Goal: Transaction & Acquisition: Purchase product/service

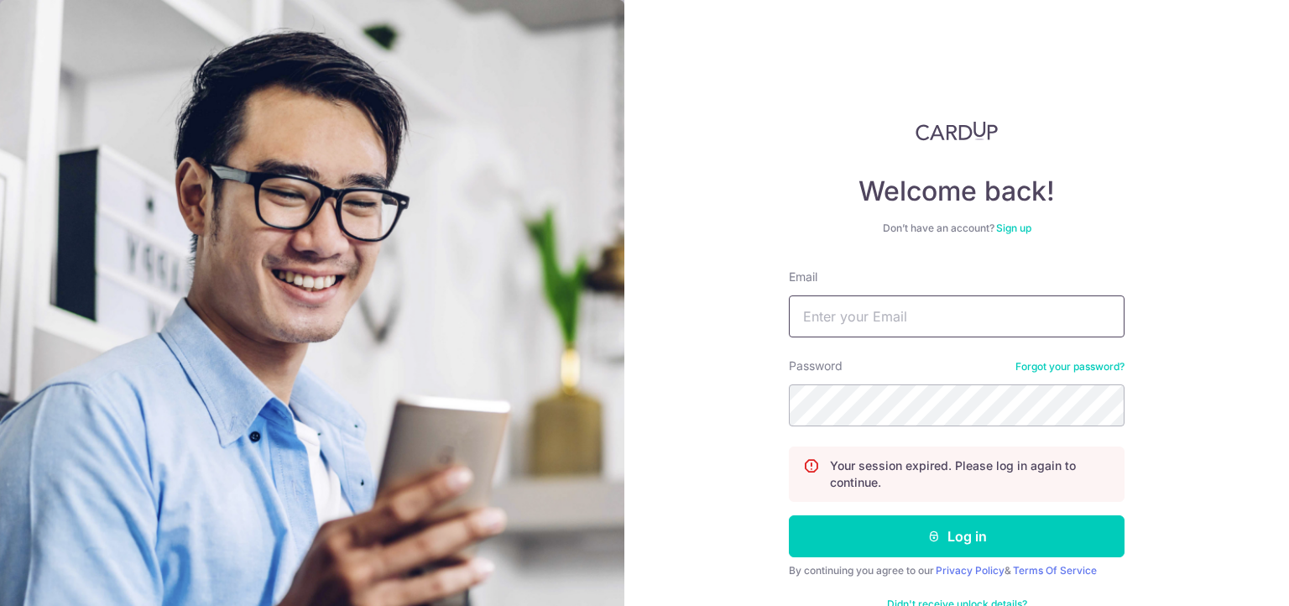
click at [882, 320] on input "Email" at bounding box center [957, 316] width 336 height 42
type input "[EMAIL_ADDRESS][DOMAIN_NAME]"
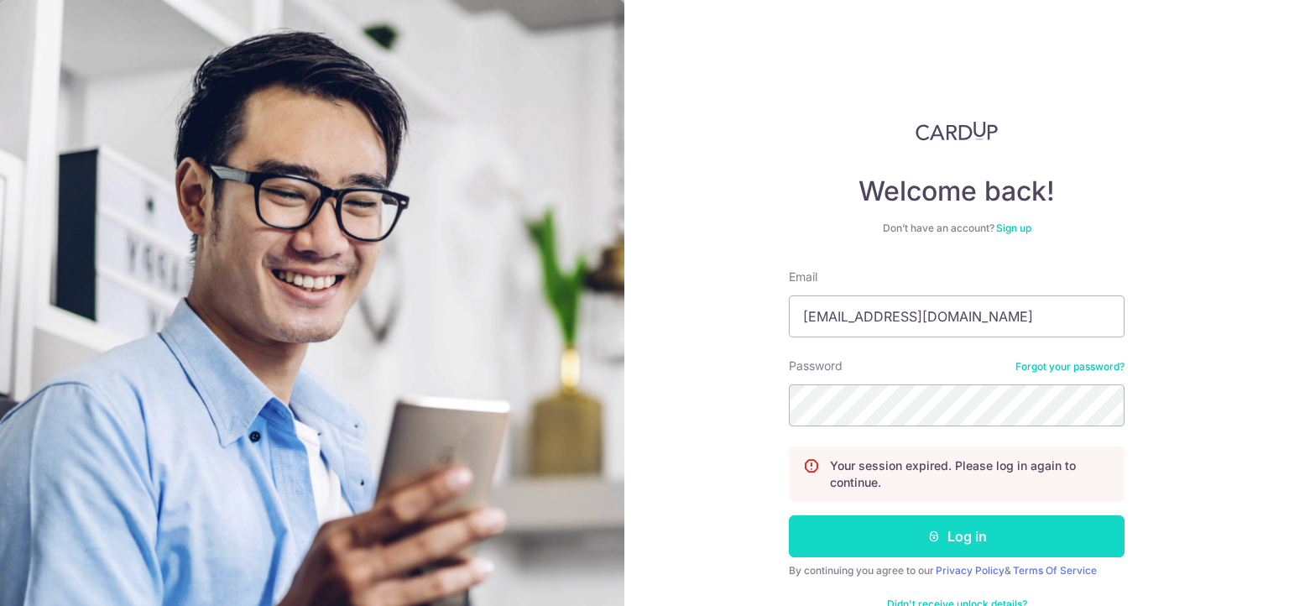
click at [908, 531] on button "Log in" at bounding box center [957, 536] width 336 height 42
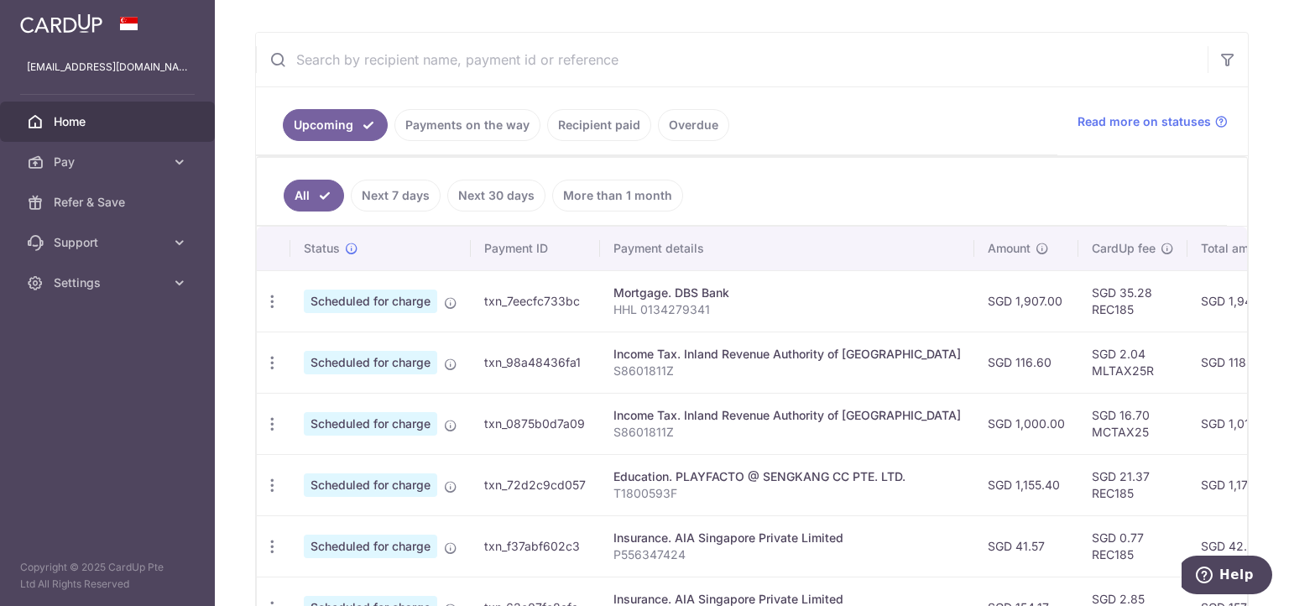
scroll to position [277, 0]
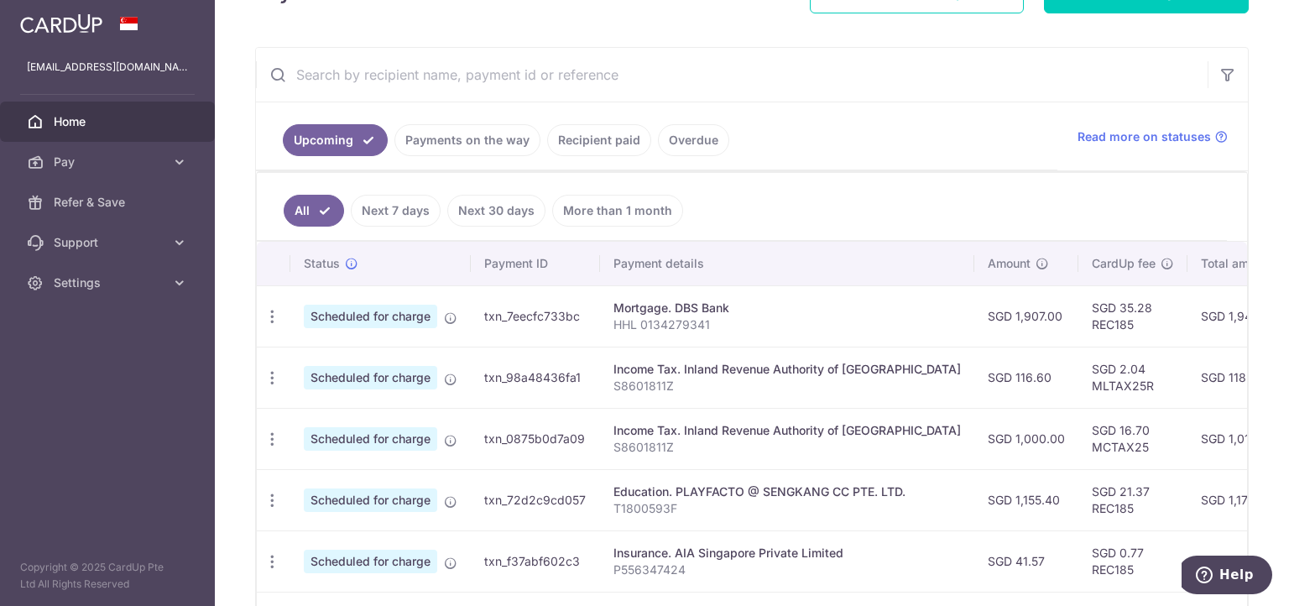
click at [589, 139] on link "Recipient paid" at bounding box center [599, 140] width 104 height 32
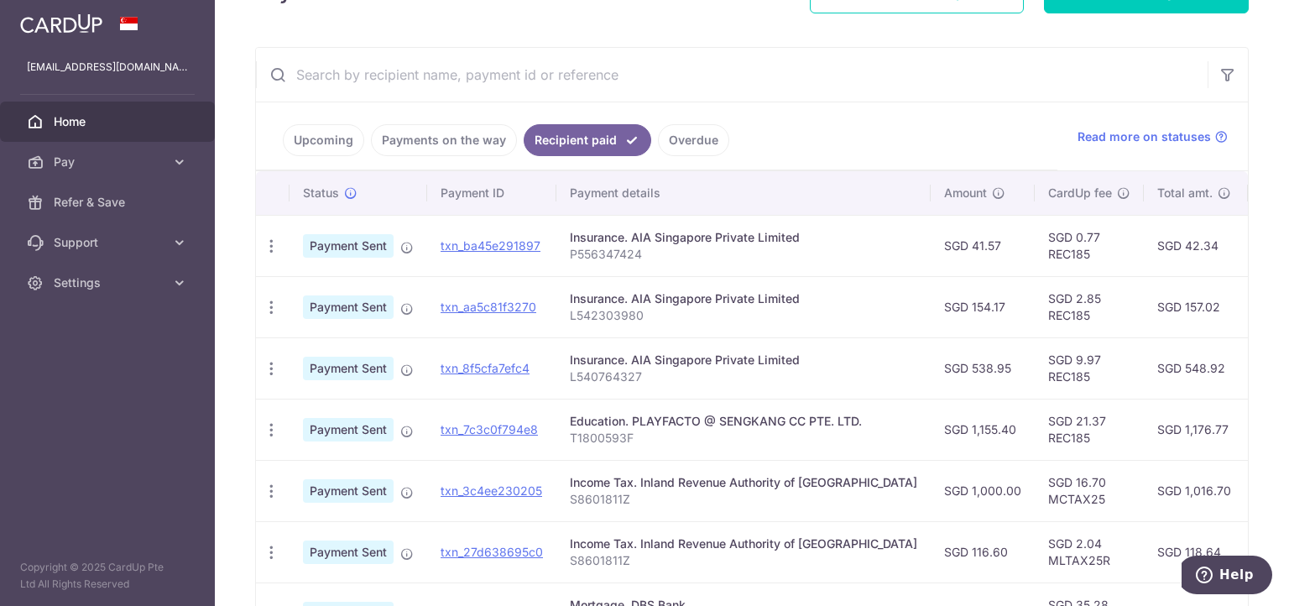
click at [841, 72] on input "text" at bounding box center [732, 75] width 952 height 54
click at [934, 44] on div "× Pause Schedule Pause all future payments in this series Pause just this one p…" at bounding box center [752, 303] width 1075 height 606
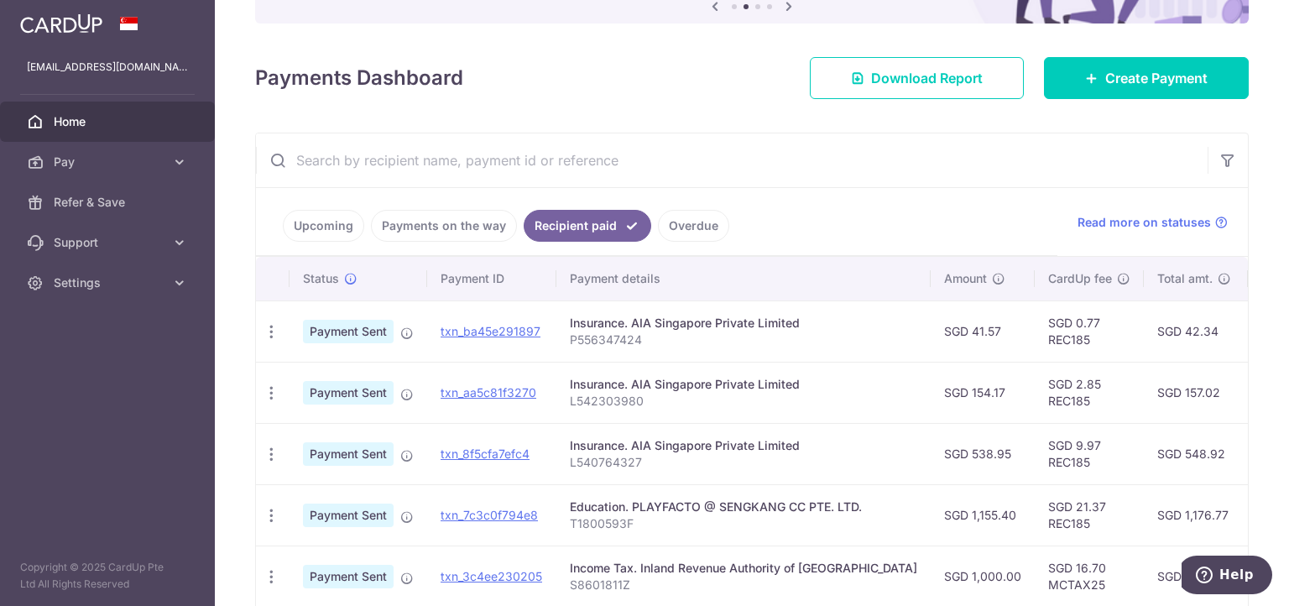
scroll to position [189, 0]
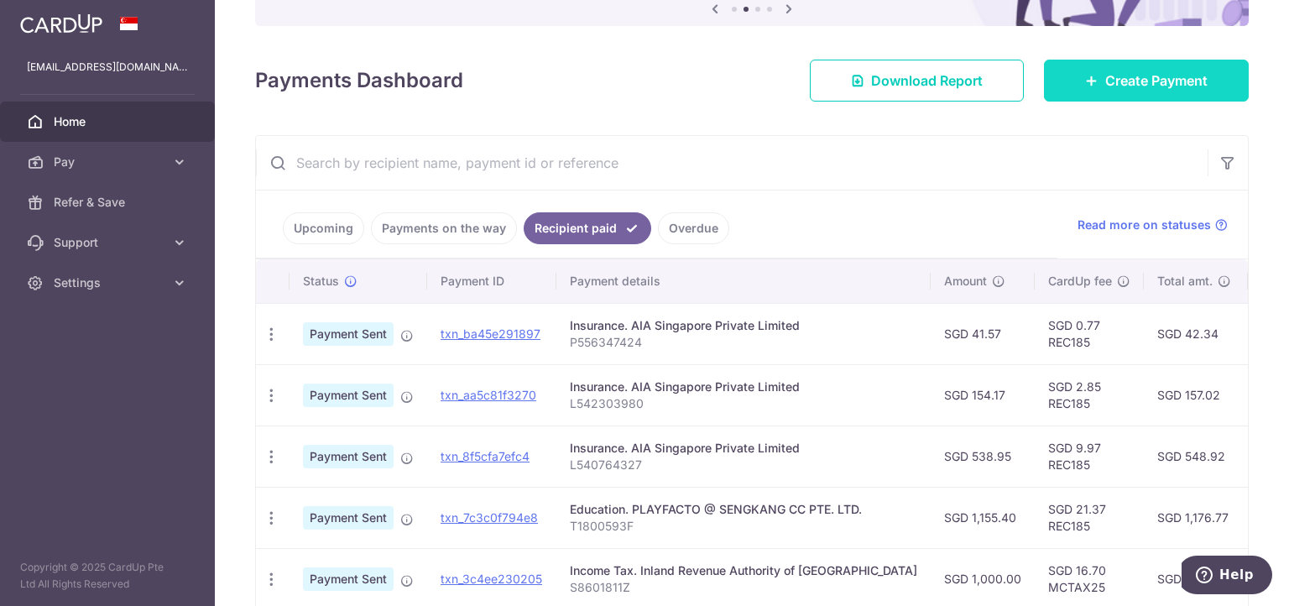
click at [1142, 97] on link "Create Payment" at bounding box center [1146, 81] width 205 height 42
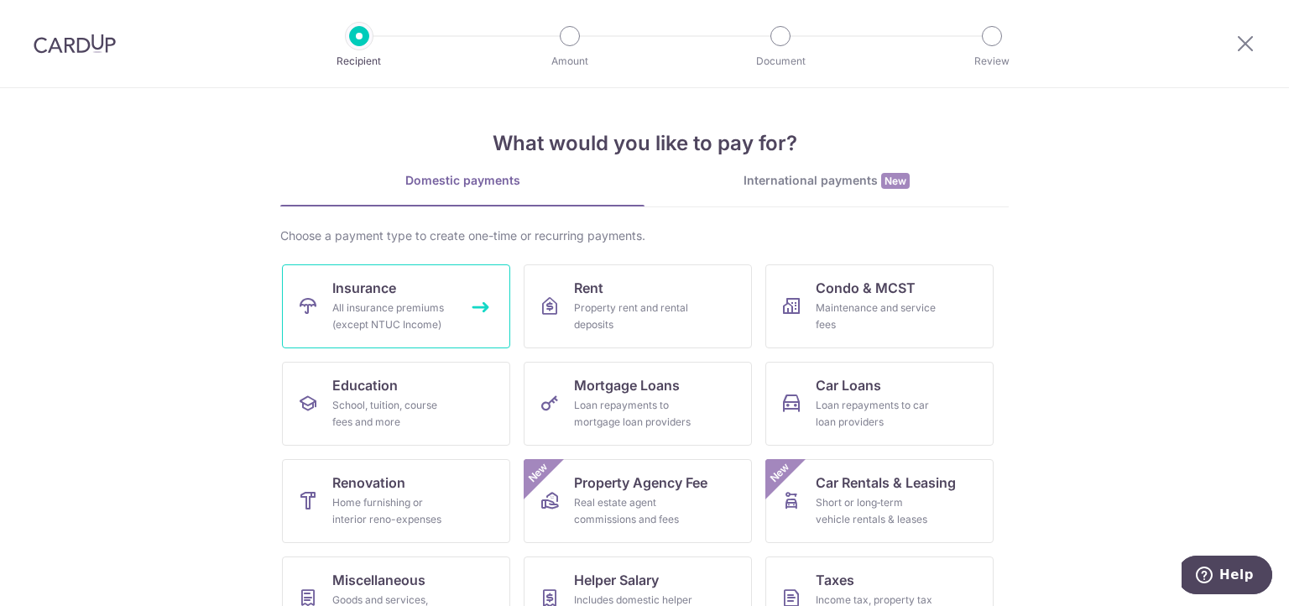
click at [406, 297] on link "Insurance All insurance premiums (except NTUC Income)" at bounding box center [396, 306] width 228 height 84
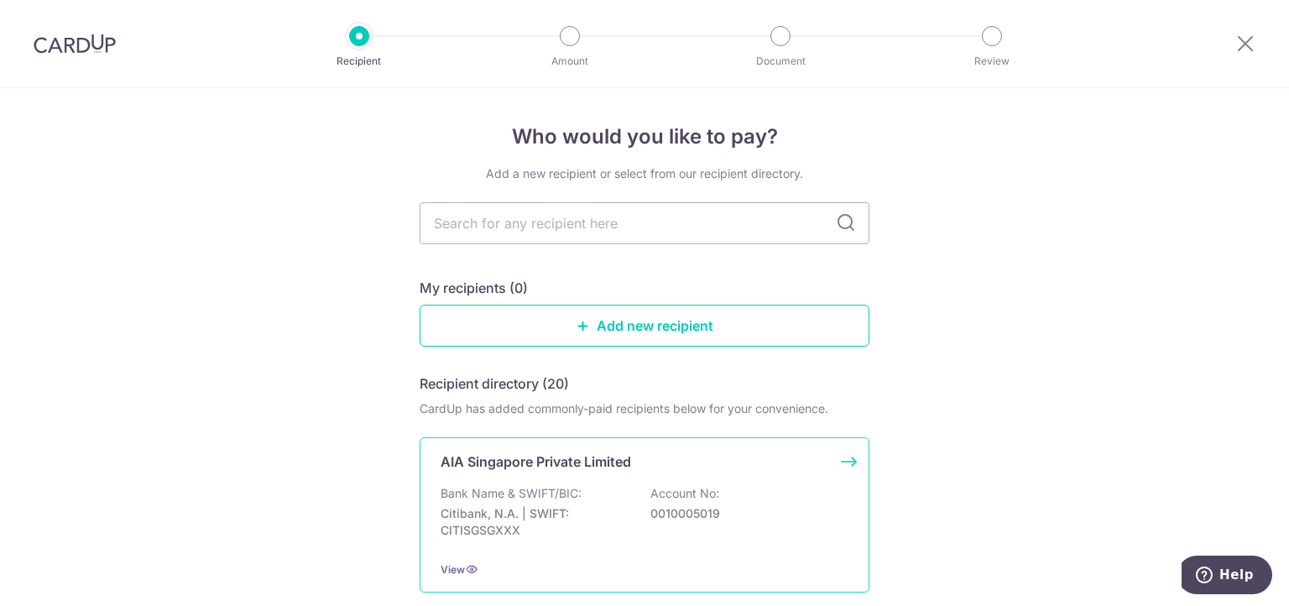
click at [588, 464] on p "AIA Singapore Private Limited" at bounding box center [536, 462] width 191 height 20
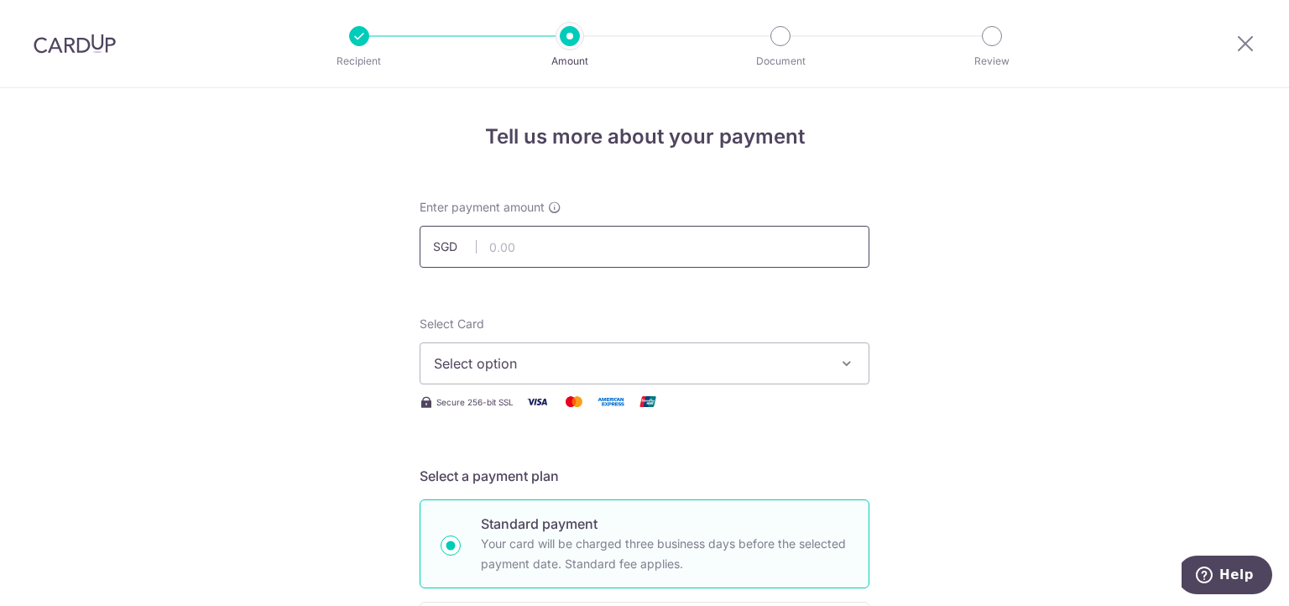
click at [562, 243] on input "text" at bounding box center [645, 247] width 450 height 42
type input "464.48"
click at [709, 374] on button "Select option" at bounding box center [645, 364] width 450 height 42
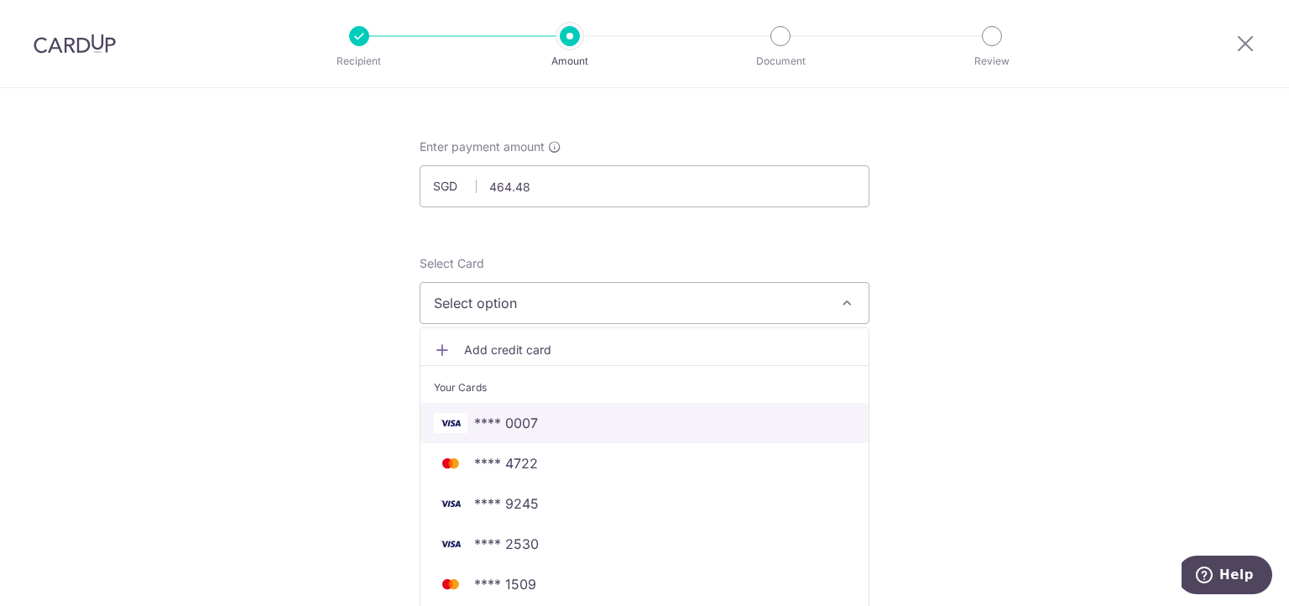
scroll to position [134, 0]
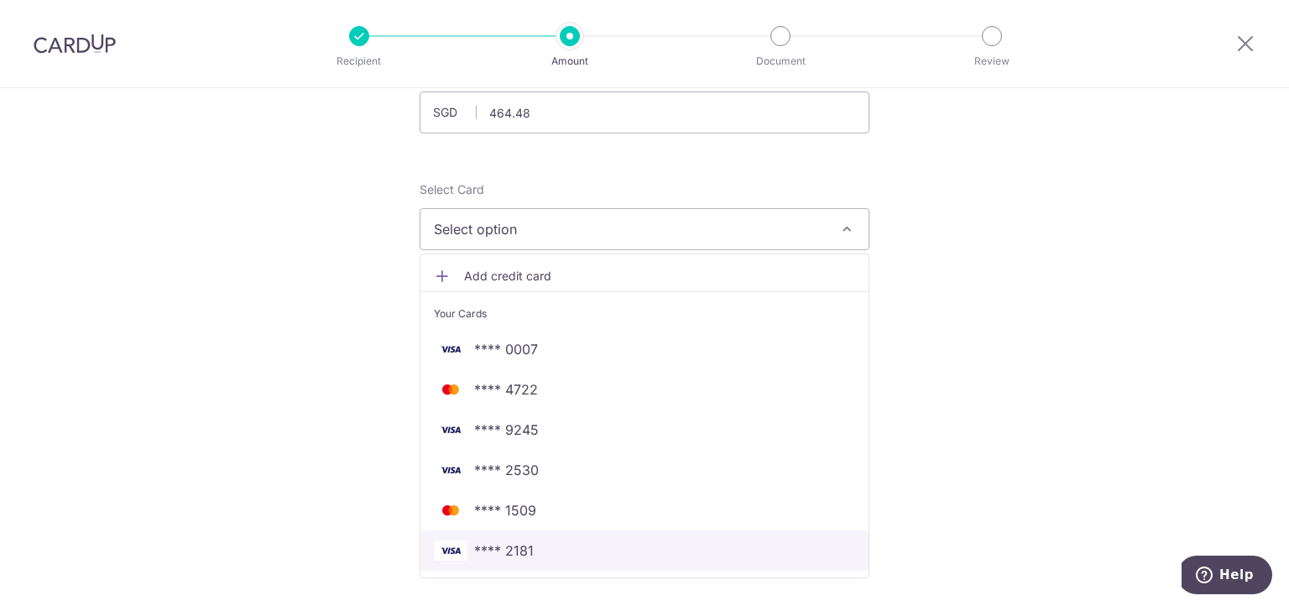
click at [590, 557] on span "**** 2181" at bounding box center [644, 551] width 421 height 20
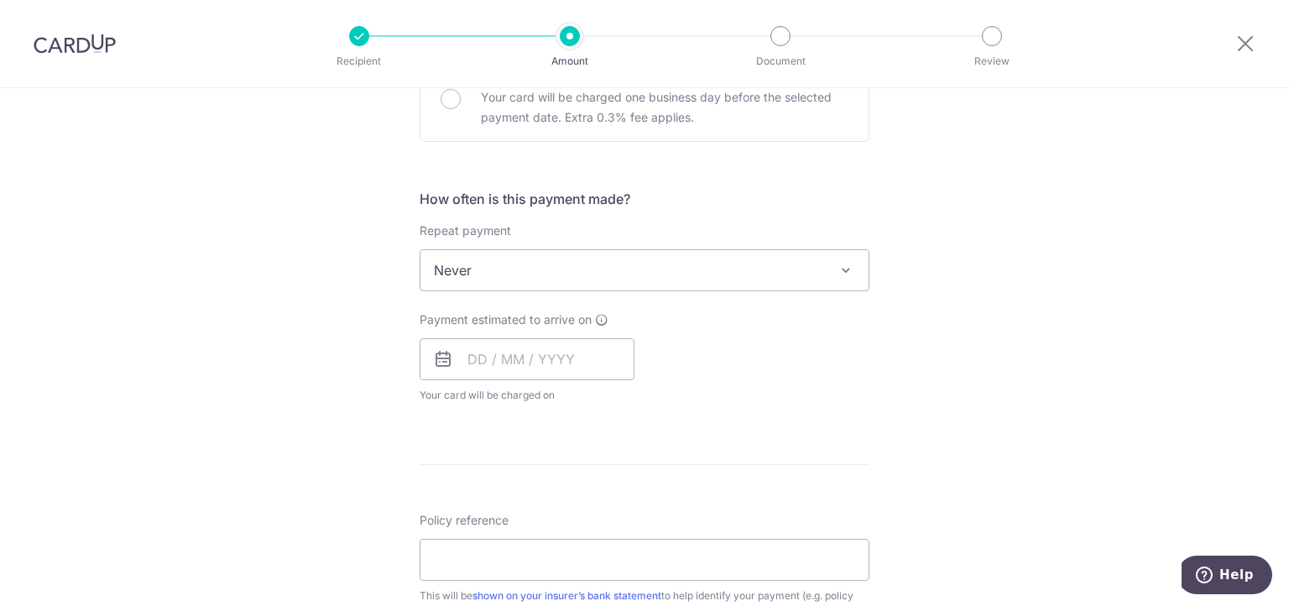
scroll to position [551, 0]
click at [468, 349] on input "text" at bounding box center [527, 358] width 215 height 42
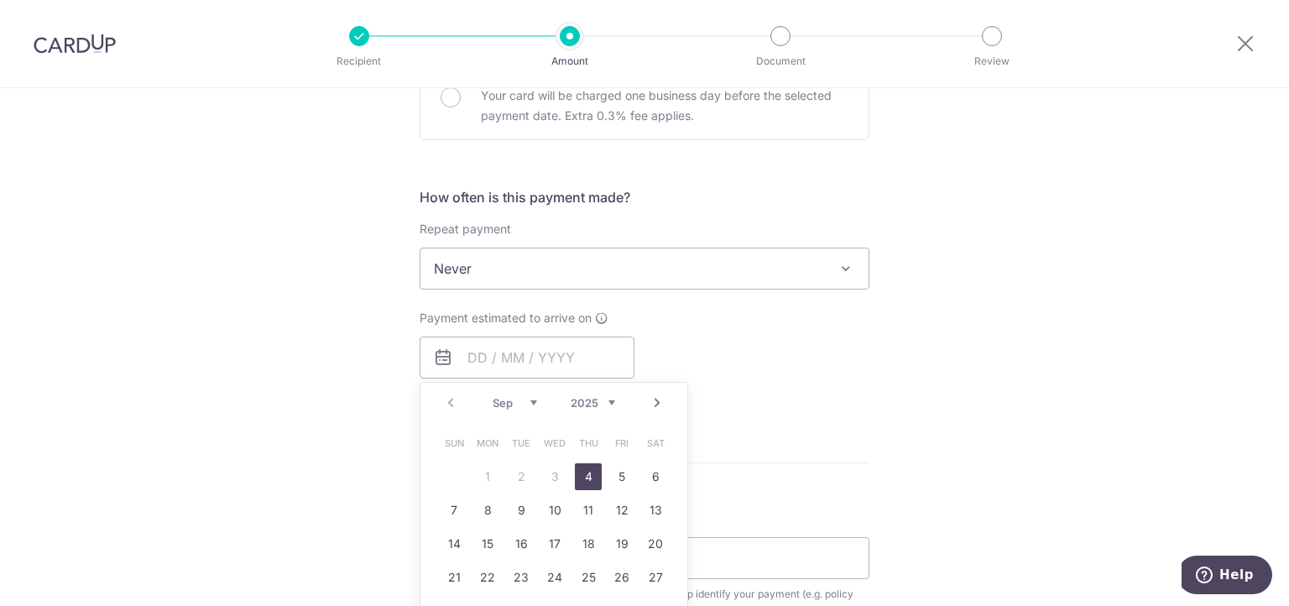
click at [584, 477] on link "4" at bounding box center [588, 476] width 27 height 27
type input "04/09/2025"
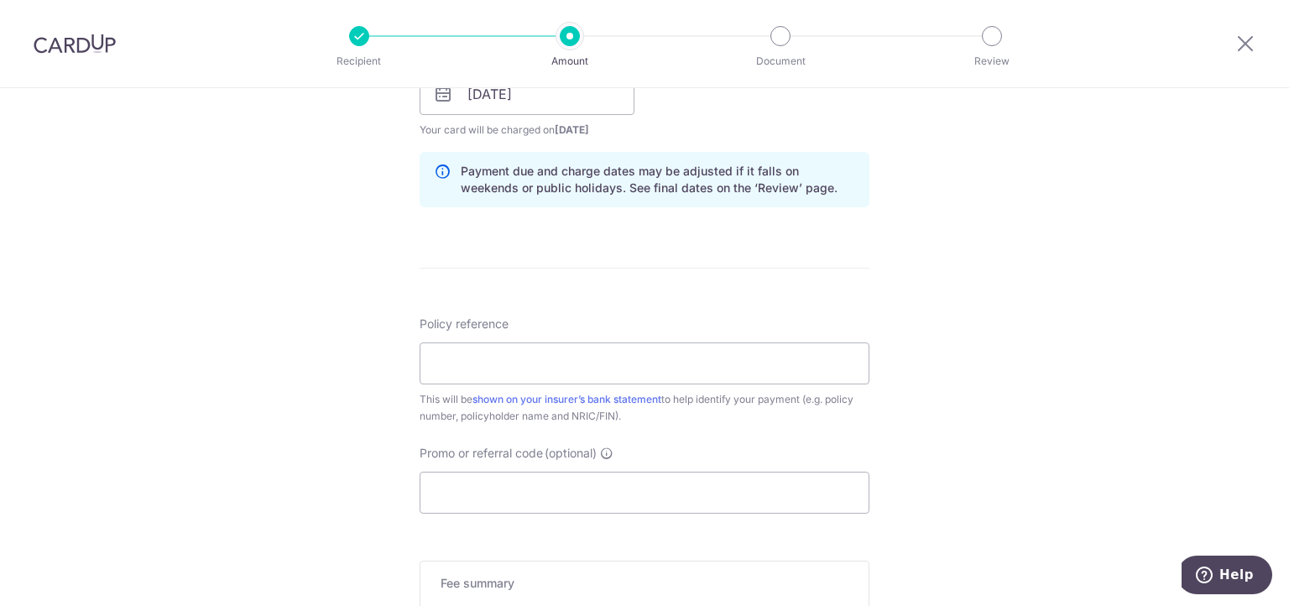
scroll to position [816, 0]
click at [714, 363] on input "Policy reference" at bounding box center [645, 362] width 450 height 42
paste input "P558929895"
type input "P558929895"
click at [697, 492] on input "Promo or referral code (optional)" at bounding box center [645, 491] width 450 height 42
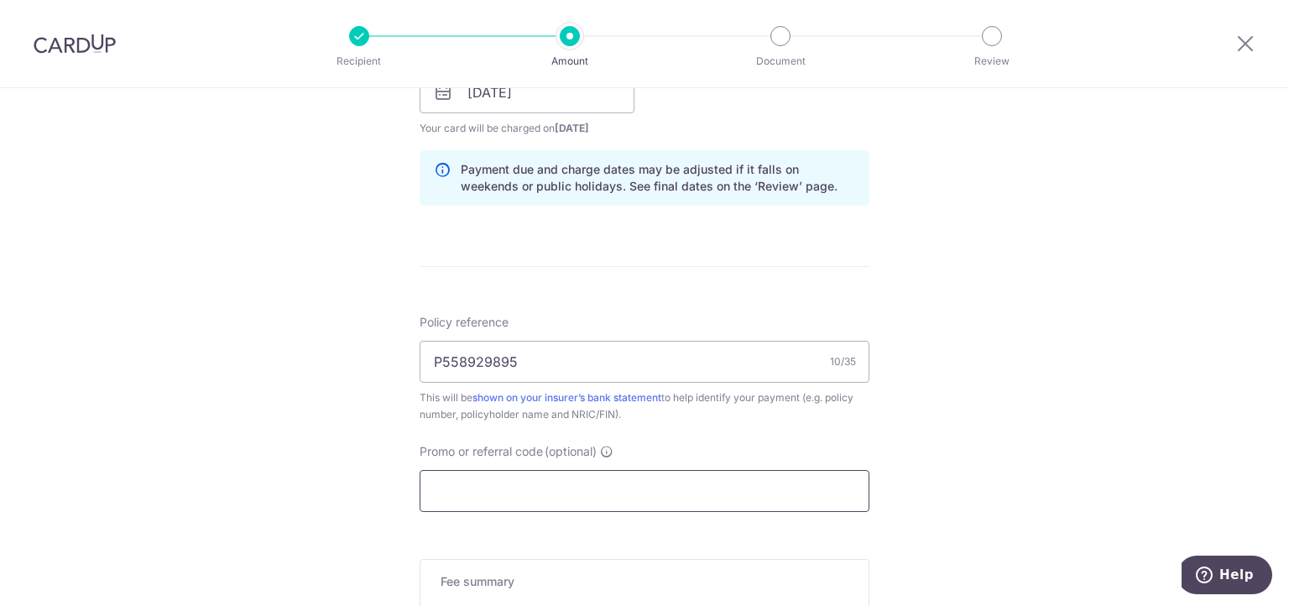
paste input "OFF225"
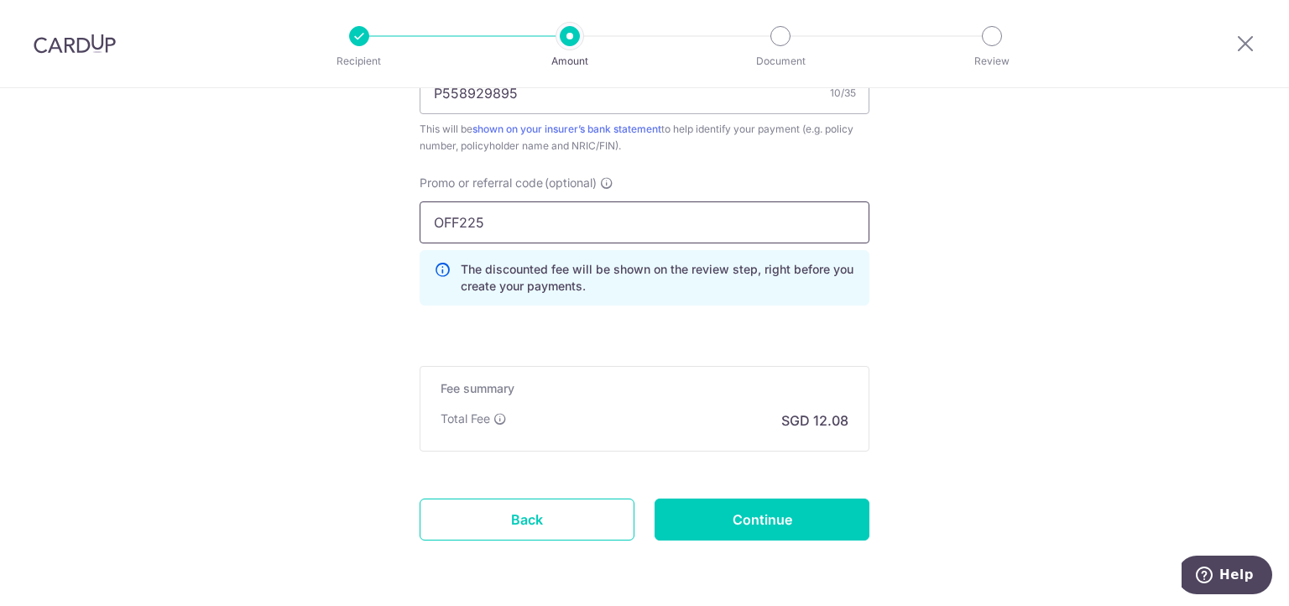
scroll to position [1091, 0]
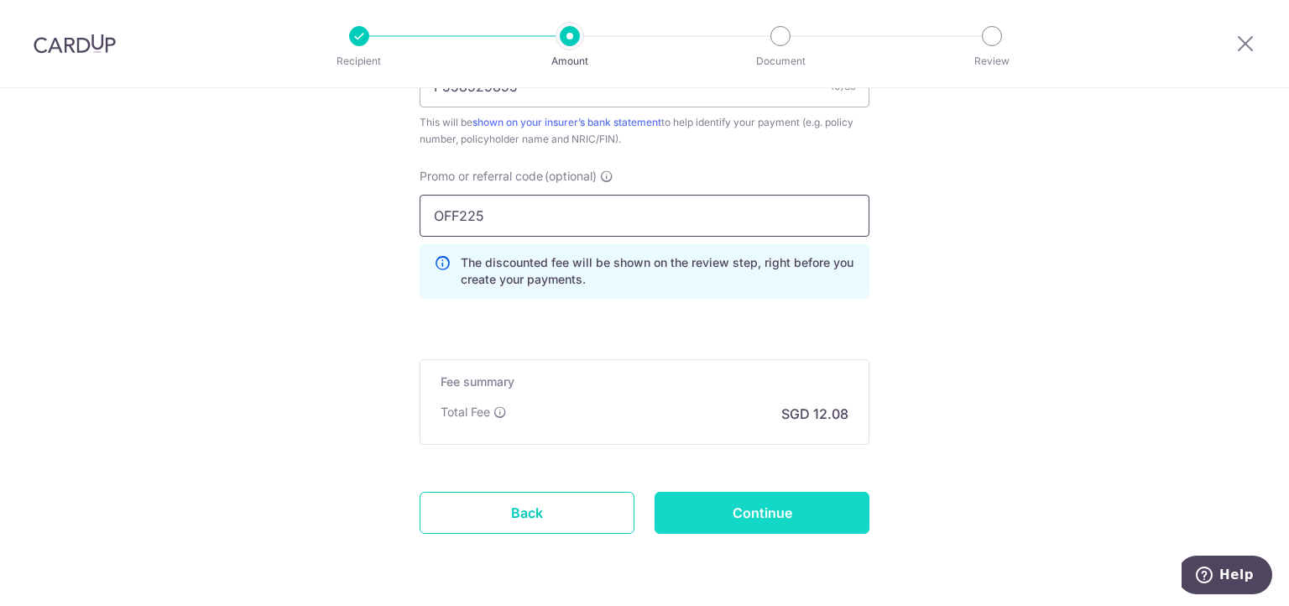
type input "OFF225"
click at [772, 518] on input "Continue" at bounding box center [762, 513] width 215 height 42
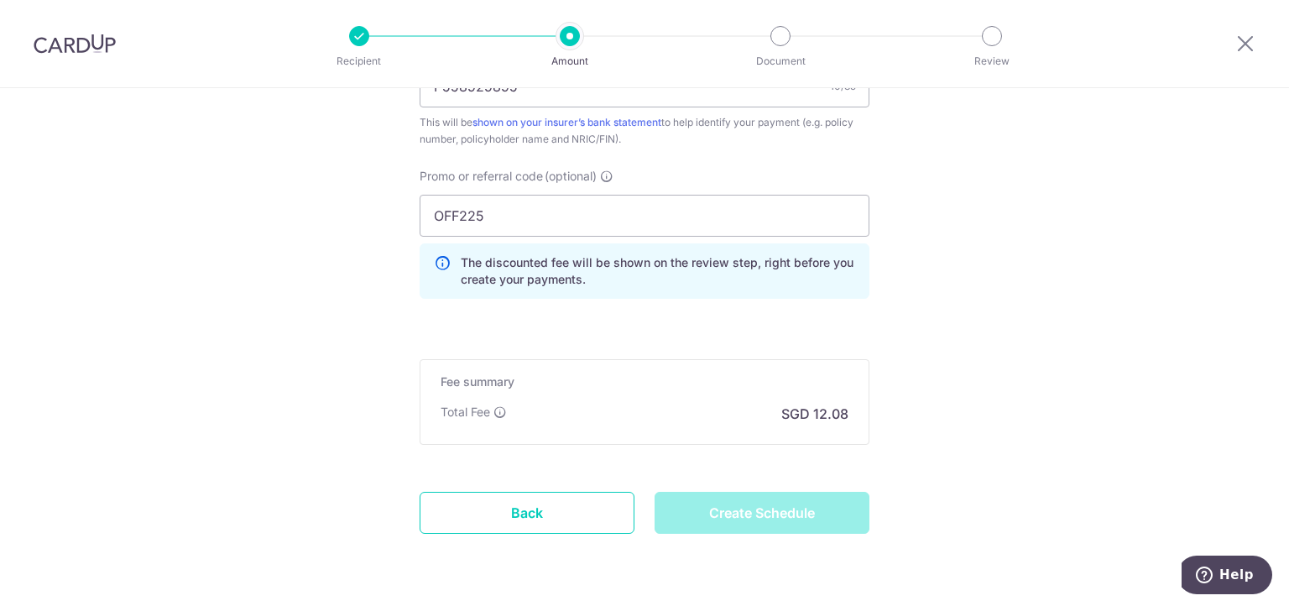
type input "Create Schedule"
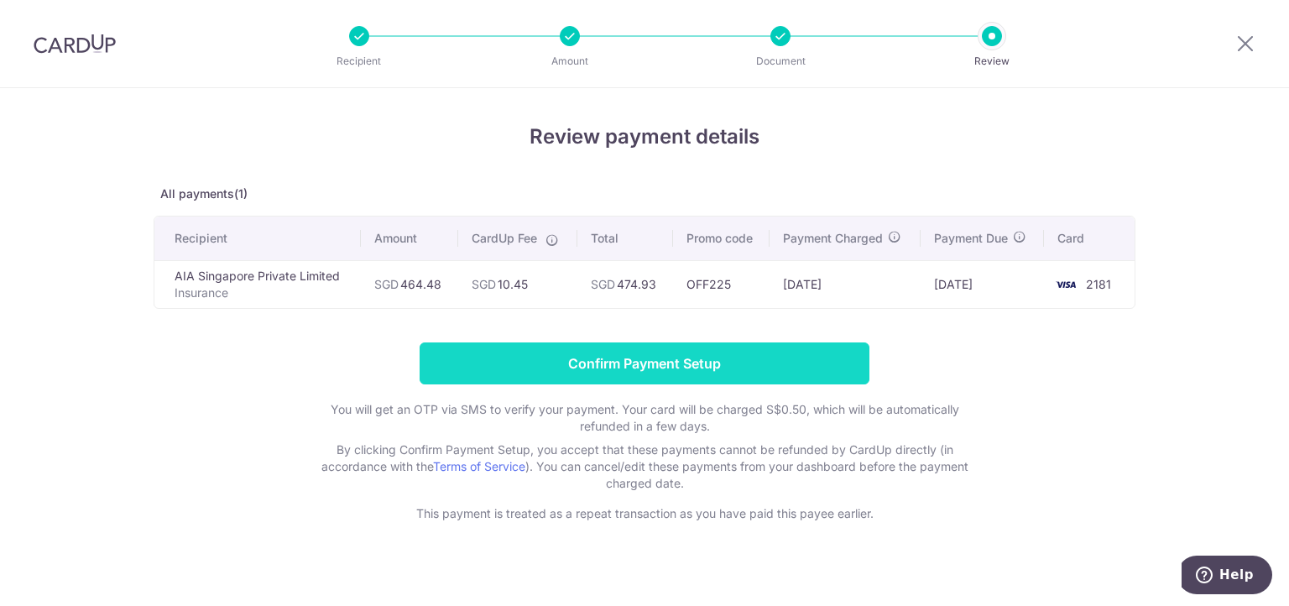
click at [717, 366] on input "Confirm Payment Setup" at bounding box center [645, 364] width 450 height 42
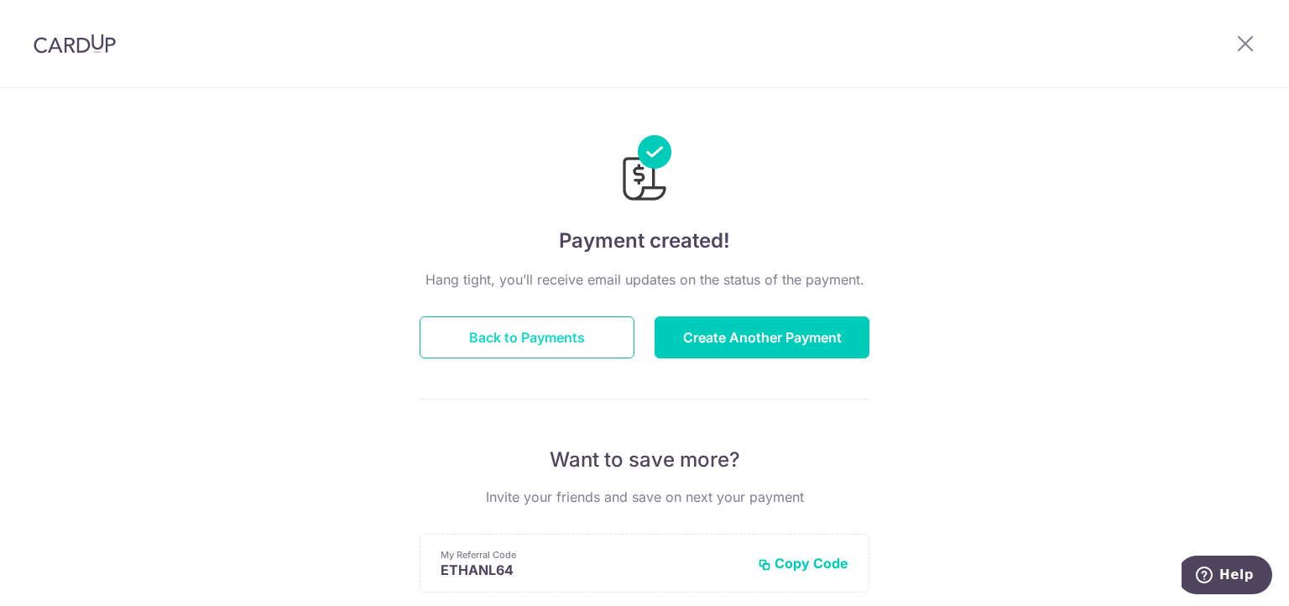
click at [567, 333] on button "Back to Payments" at bounding box center [527, 337] width 215 height 42
